Goal: Task Accomplishment & Management: Use online tool/utility

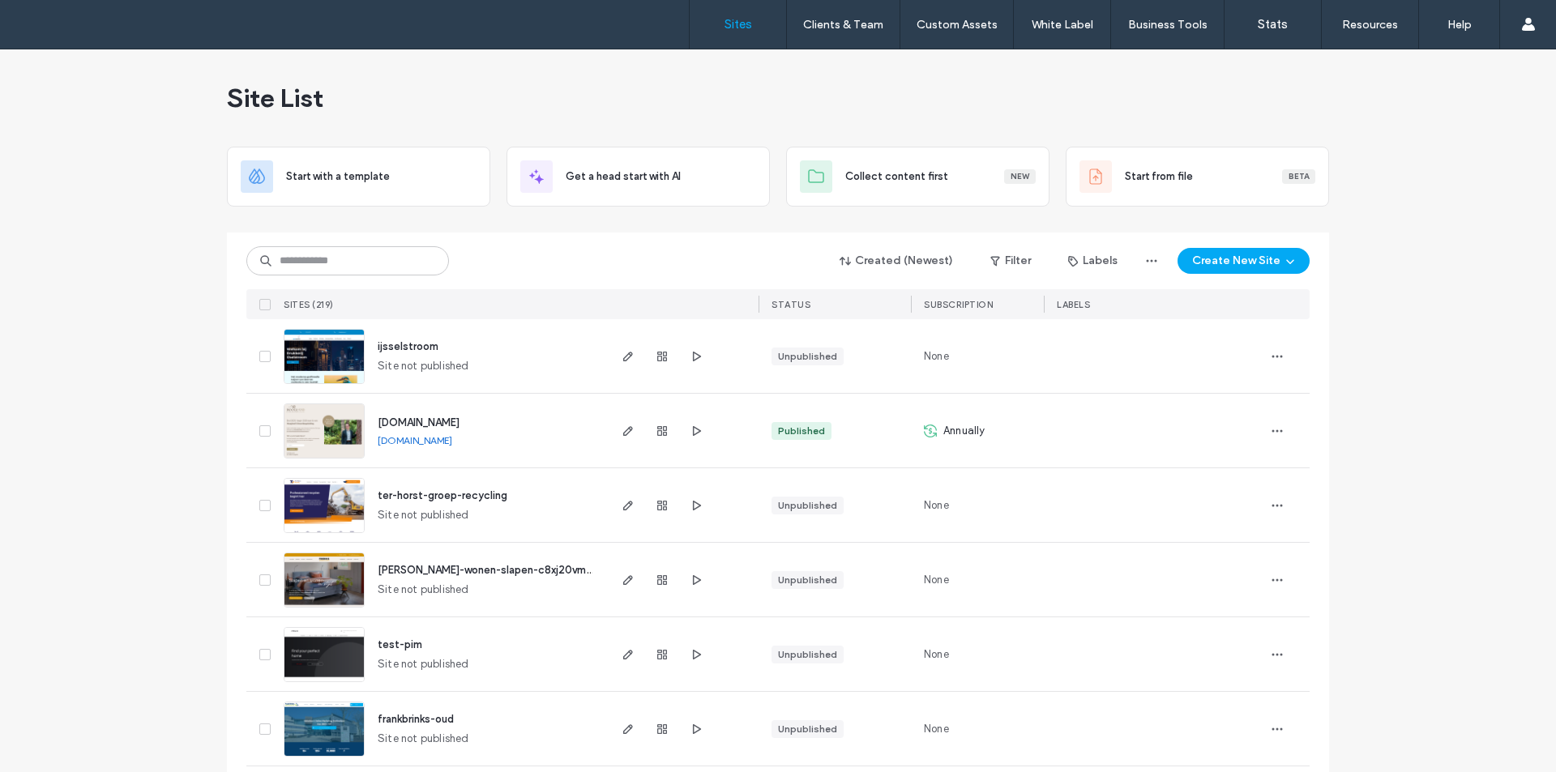
click at [444, 494] on span "ter-horst-groep-recycling" at bounding box center [443, 495] width 130 height 12
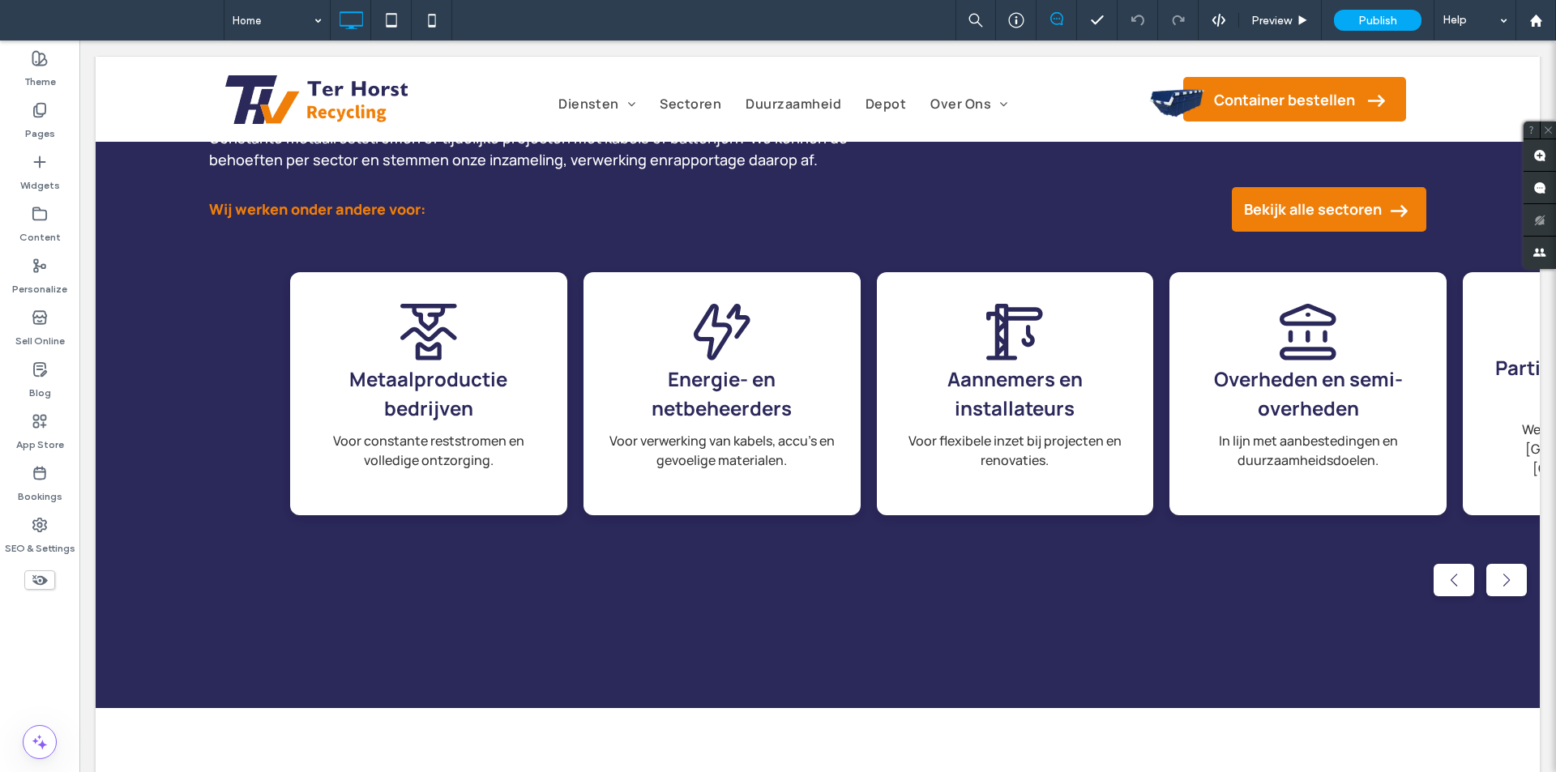
scroll to position [1863, 0]
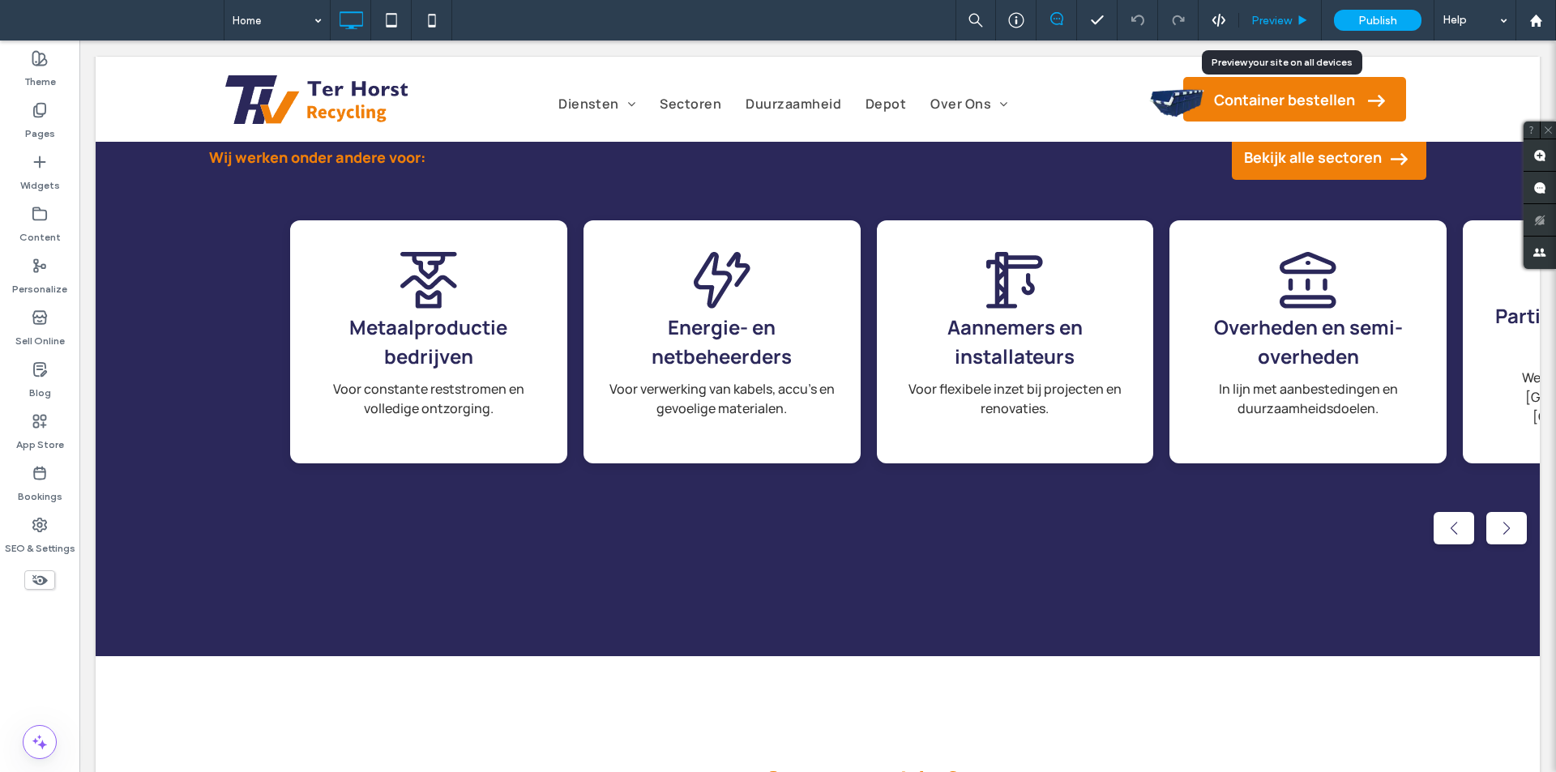
click at [1278, 23] on span "Preview" at bounding box center [1271, 21] width 41 height 14
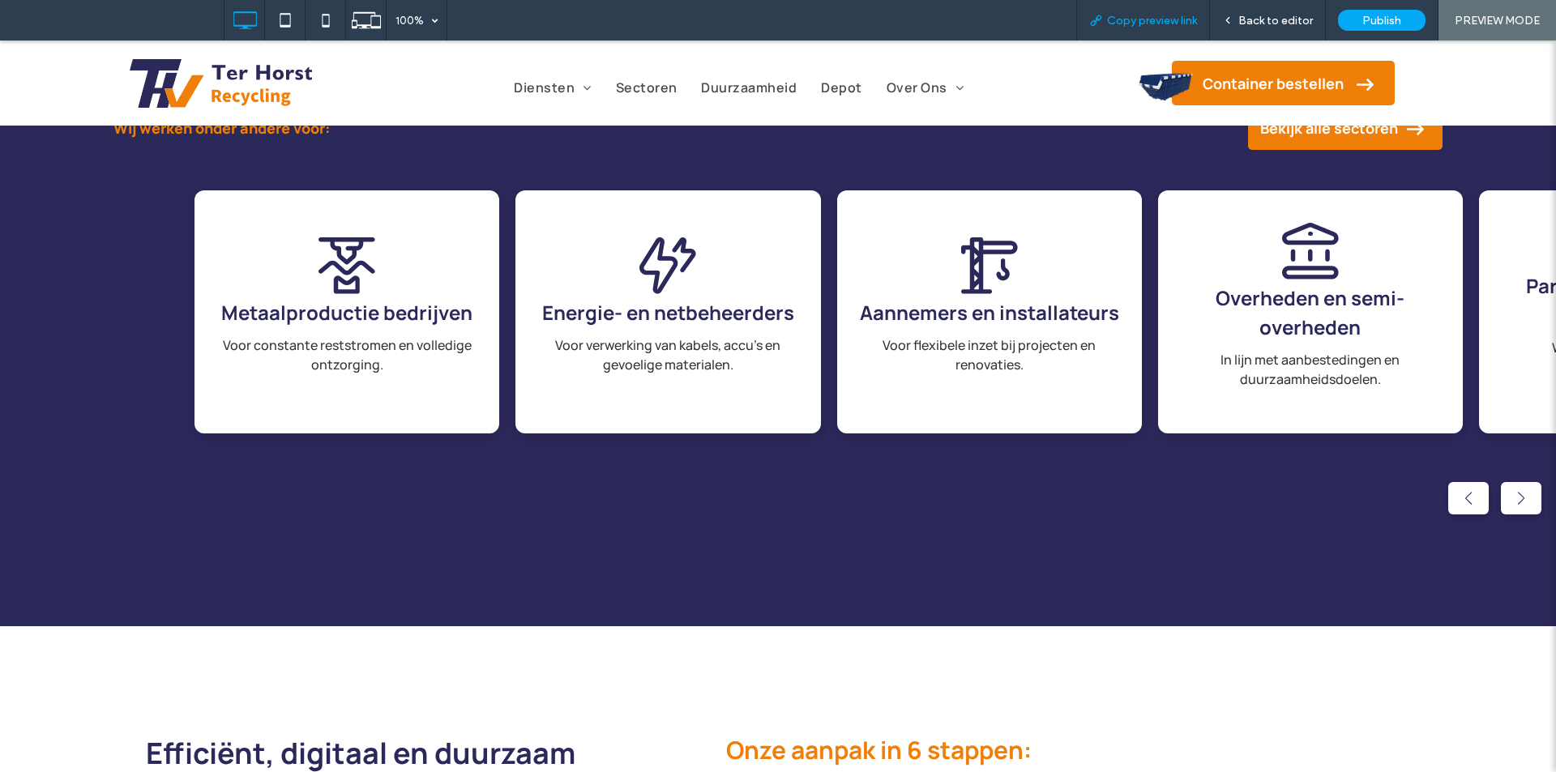
scroll to position [1860, 0]
click at [1179, 19] on span "Copy preview link" at bounding box center [1152, 21] width 90 height 14
click at [1137, 15] on span "Copy preview link" at bounding box center [1152, 21] width 90 height 14
